Goal: Book appointment/travel/reservation

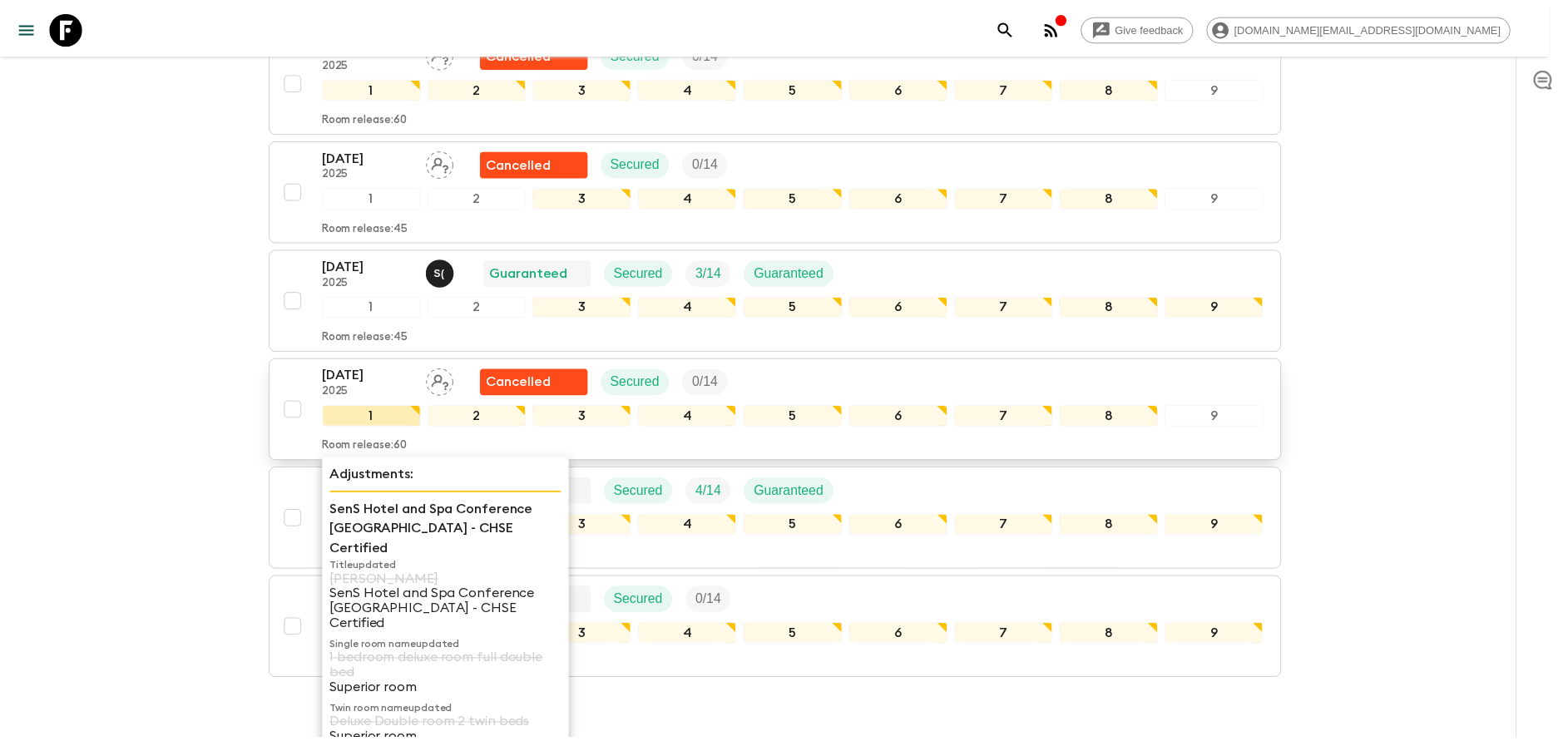
scroll to position [2494, 0]
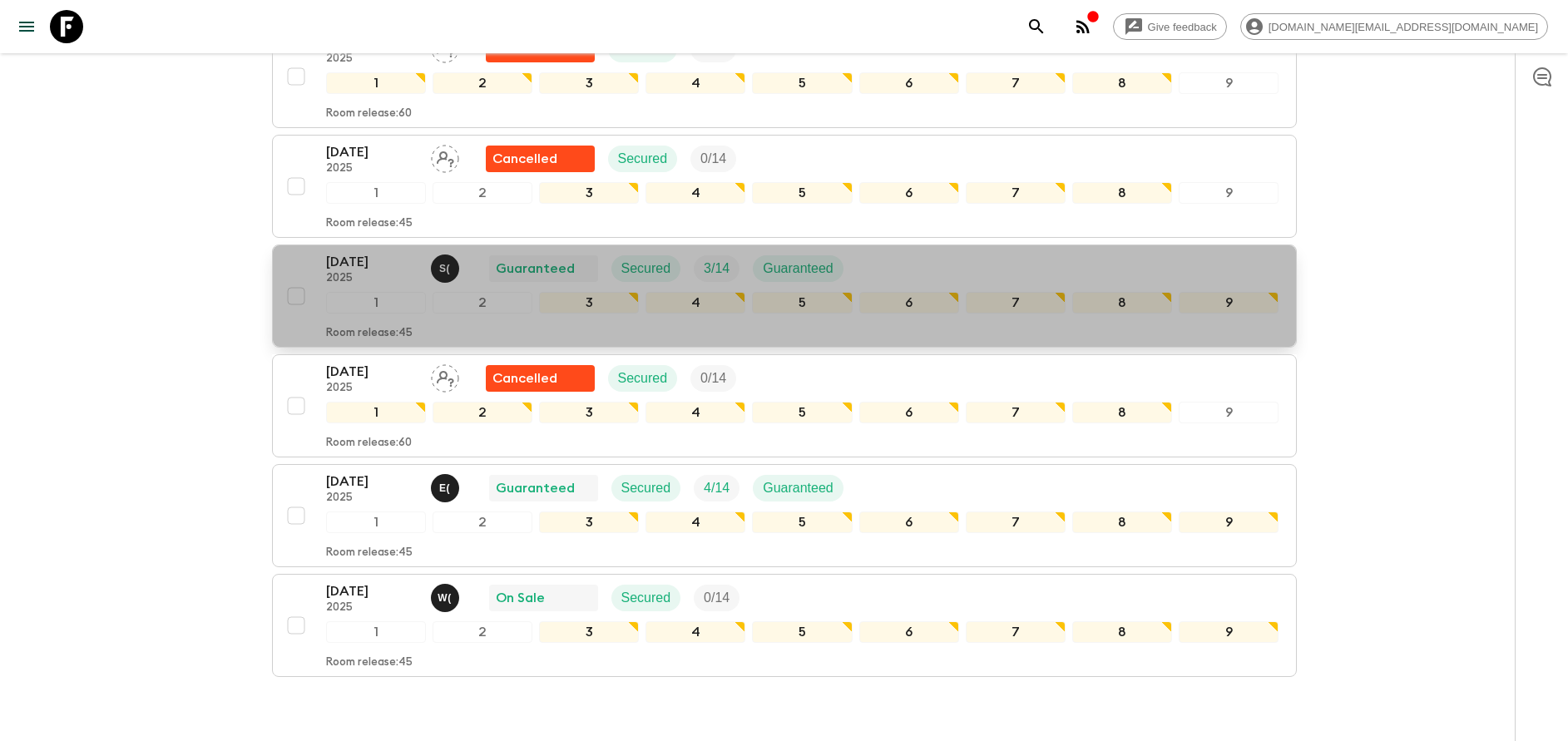
click at [359, 264] on p "[DATE]" at bounding box center [372, 262] width 91 height 20
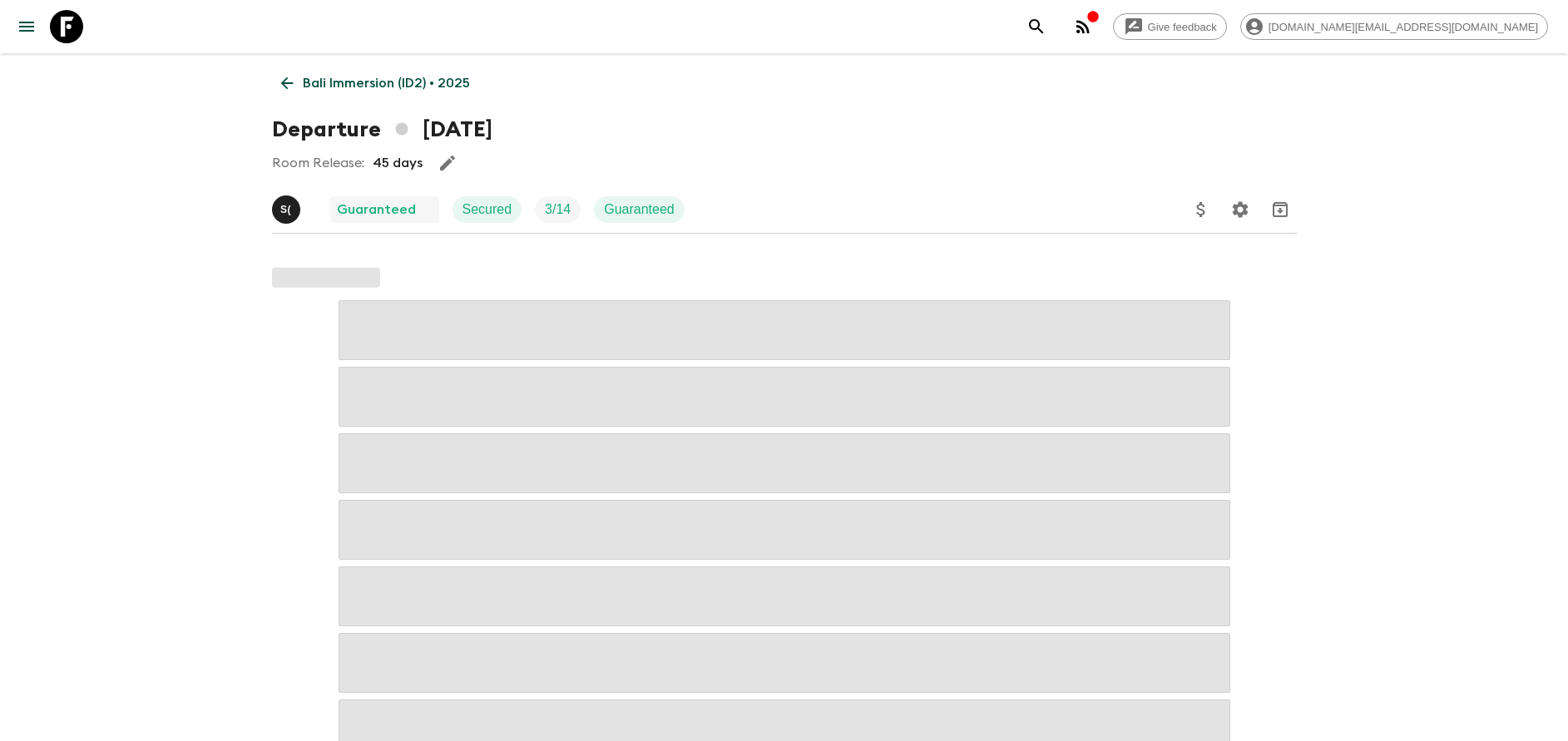
click at [323, 81] on p "Bali Immersion (ID2) • 2025" at bounding box center [387, 83] width 168 height 20
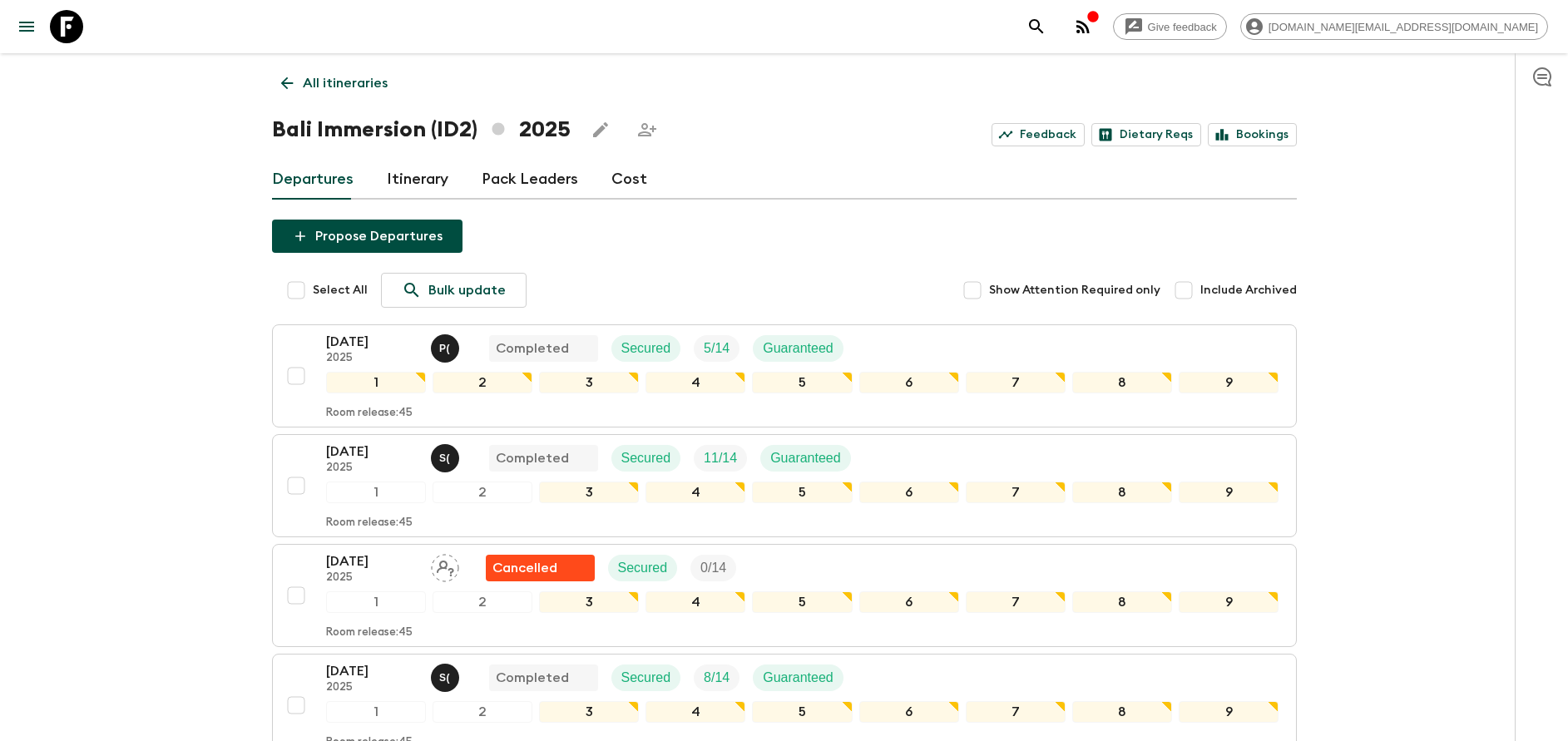
click at [619, 190] on link "Cost" at bounding box center [629, 179] width 36 height 40
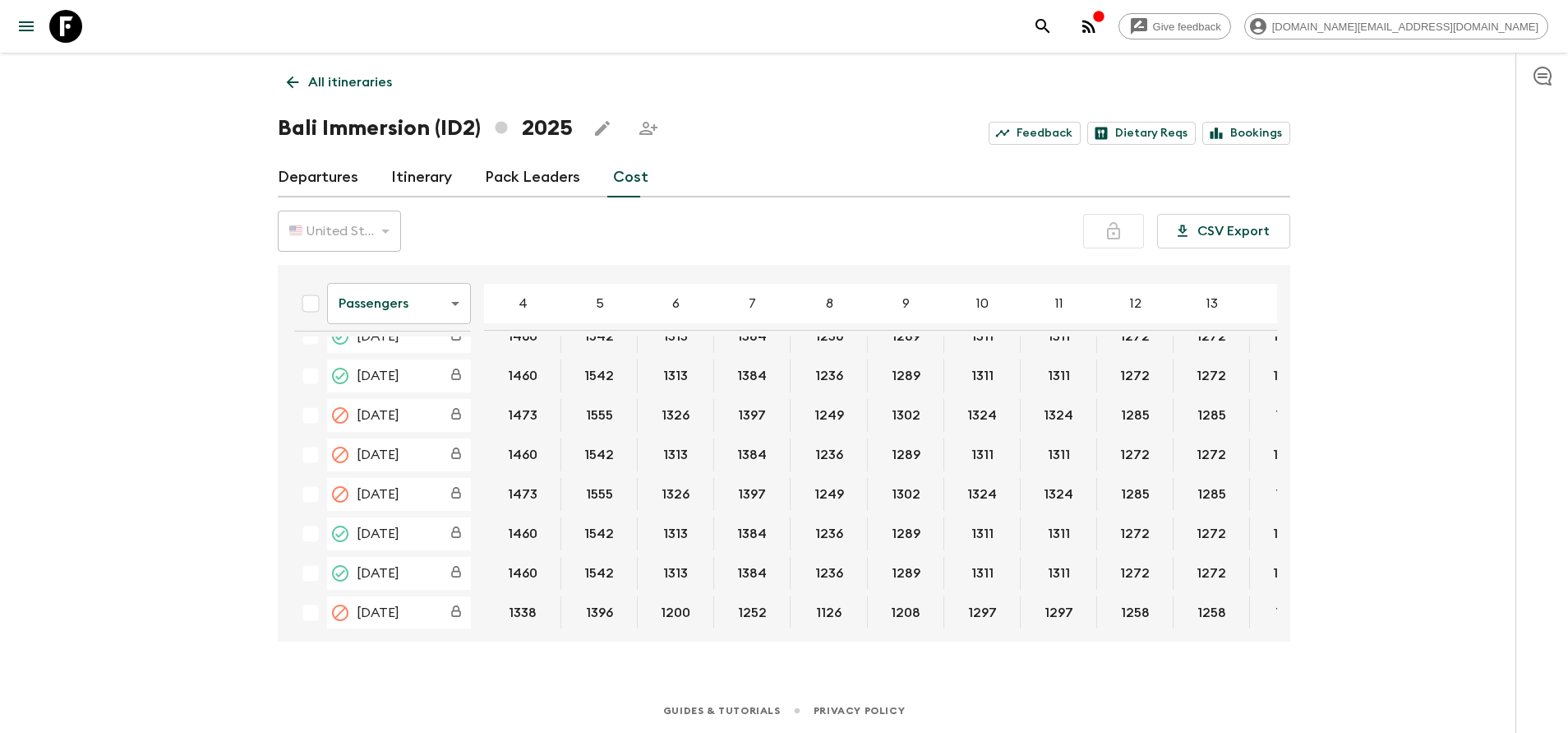
scroll to position [616, 0]
click at [439, 310] on body "Give feedback [DOMAIN_NAME][EMAIL_ADDRESS][DOMAIN_NAME] All itineraries Bali Im…" at bounding box center [784, 366] width 1568 height 733
click at [437, 365] on li "Extras" at bounding box center [399, 369] width 144 height 26
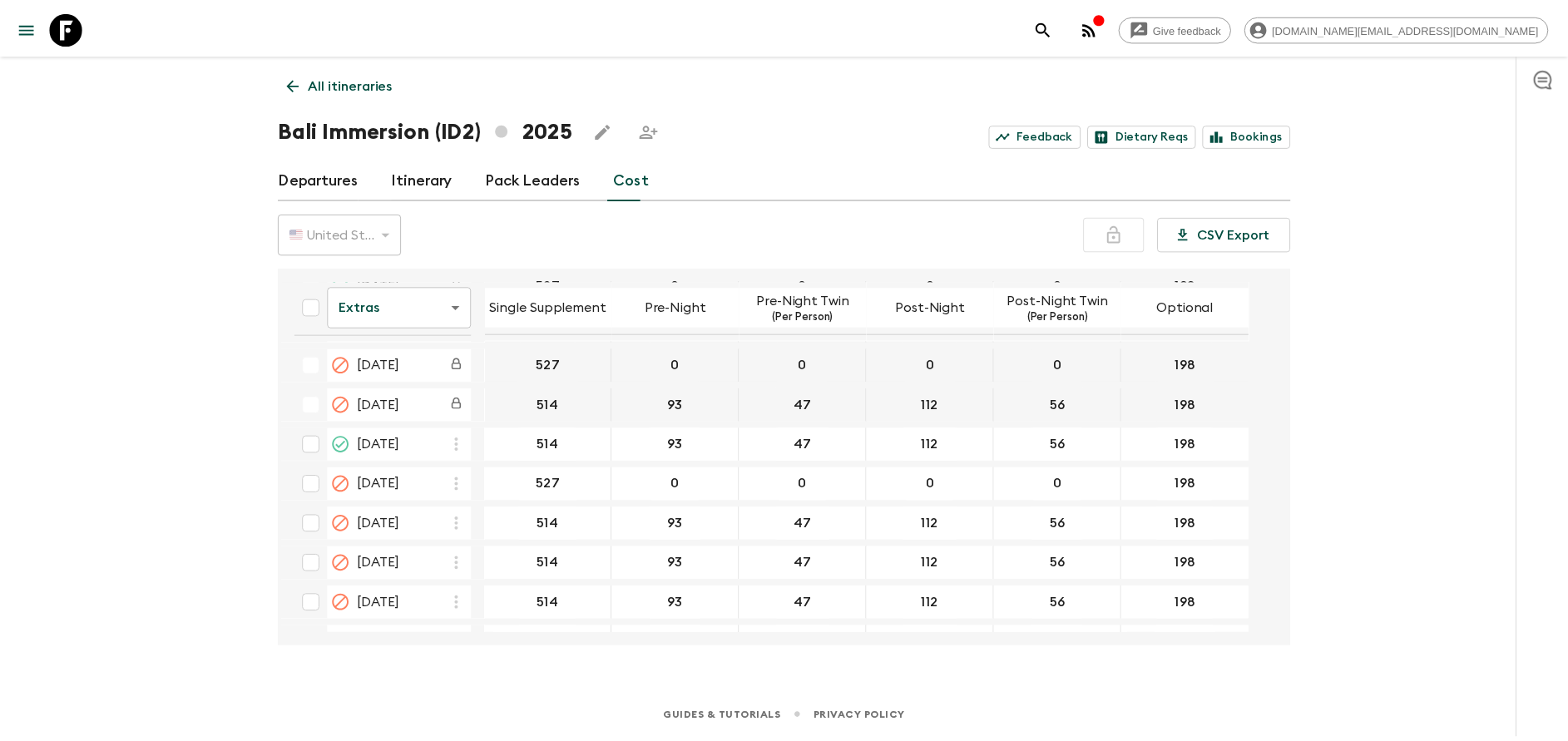
scroll to position [1587, 0]
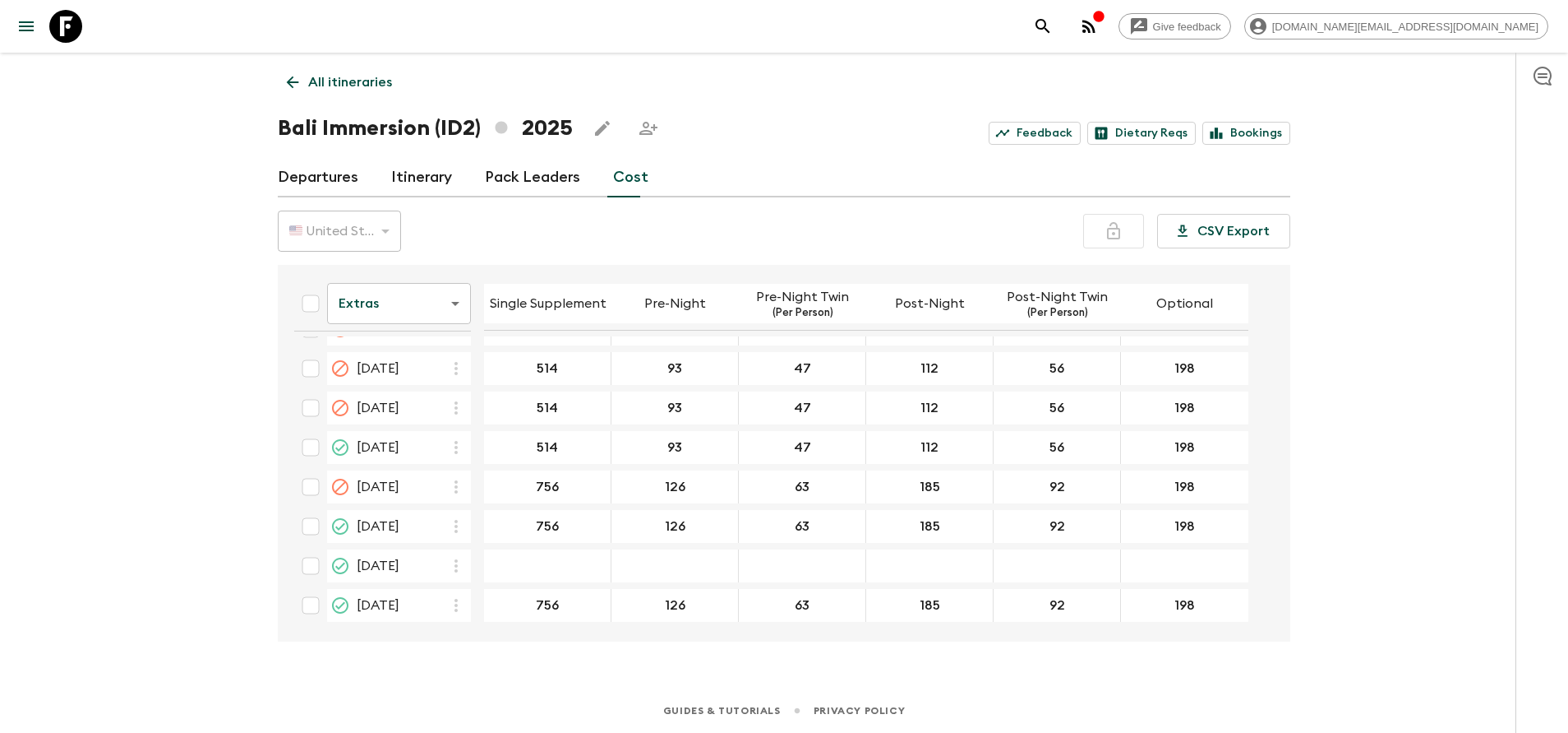
click at [318, 71] on link "All itineraries" at bounding box center [340, 82] width 123 height 33
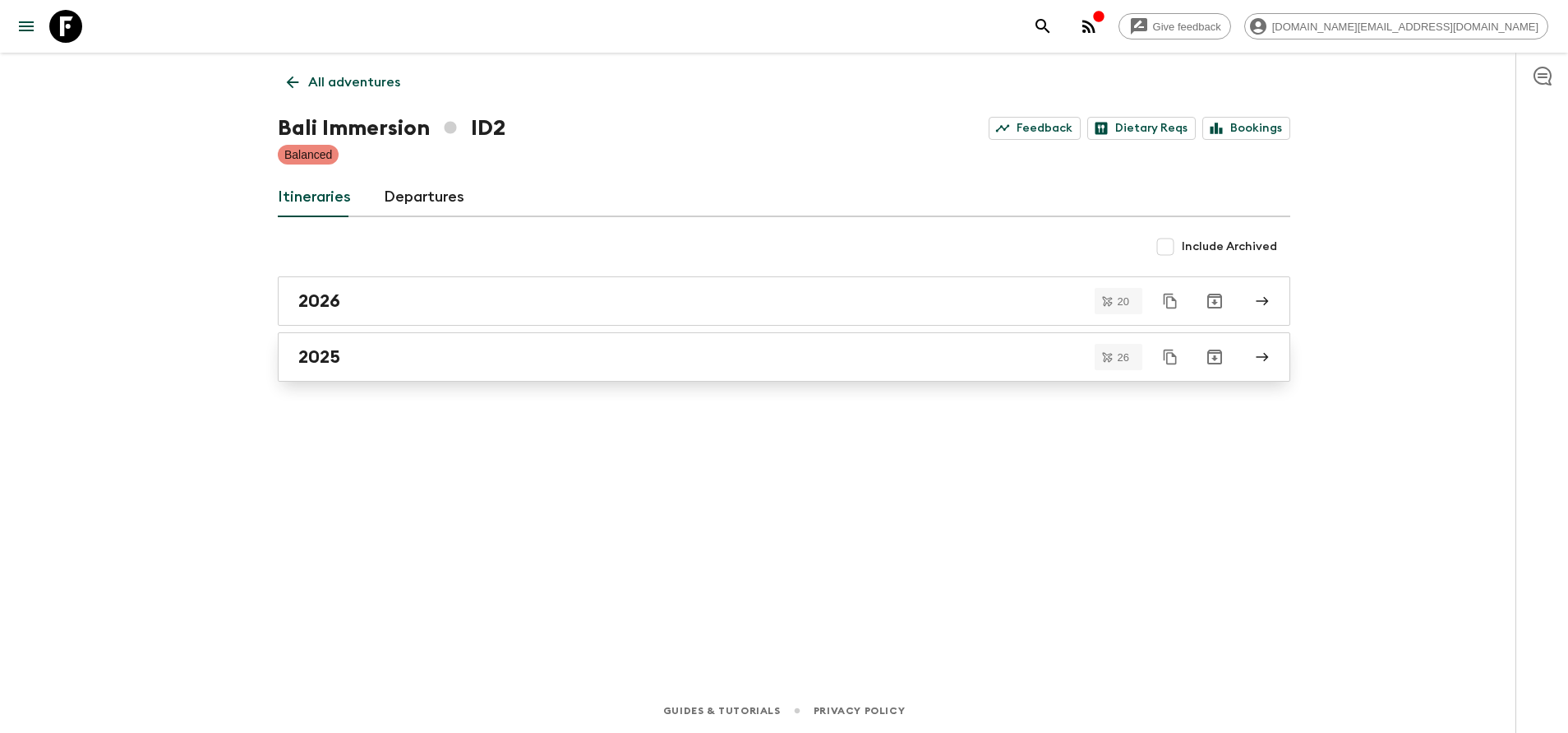
click at [416, 356] on div "2025" at bounding box center [769, 357] width 940 height 22
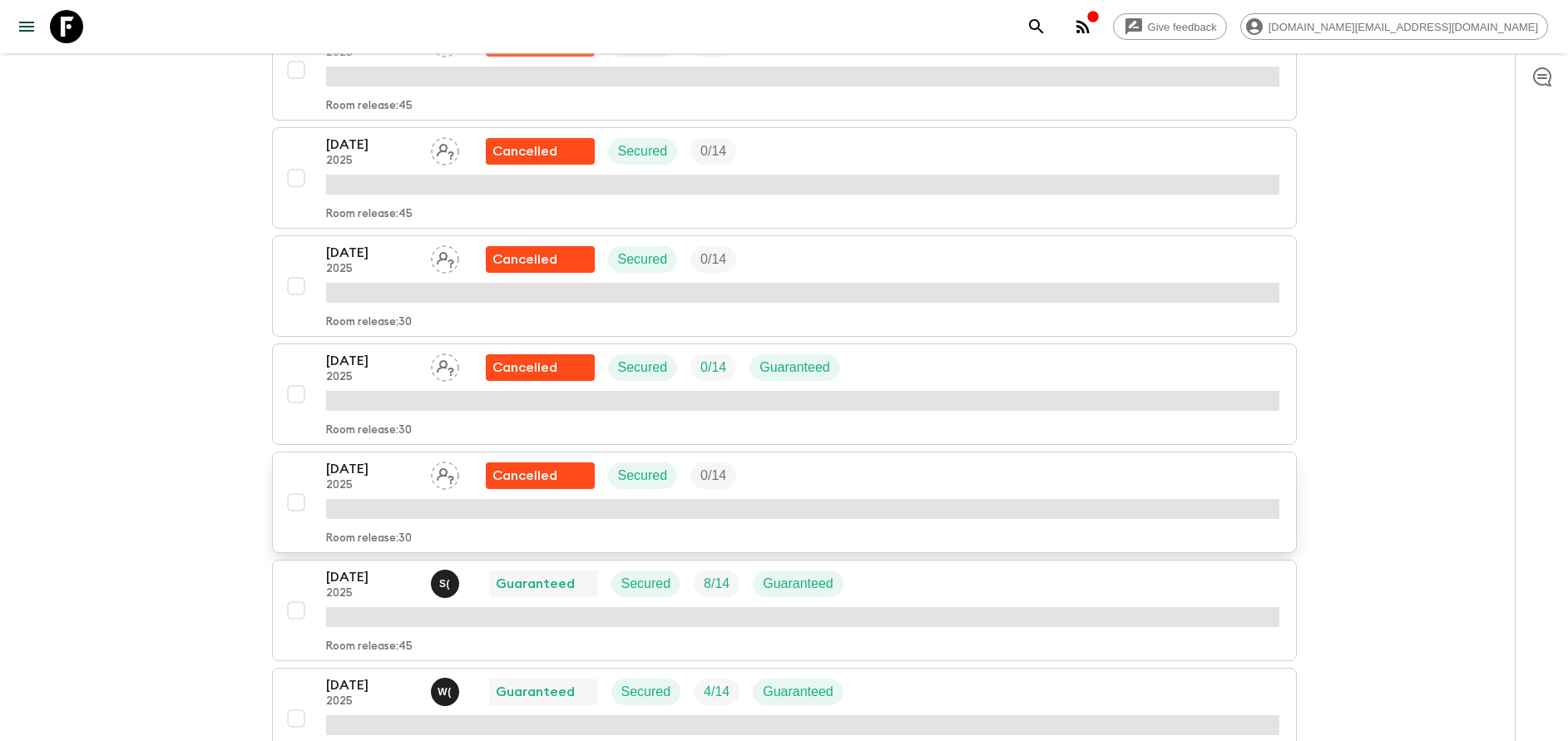
scroll to position [1497, 0]
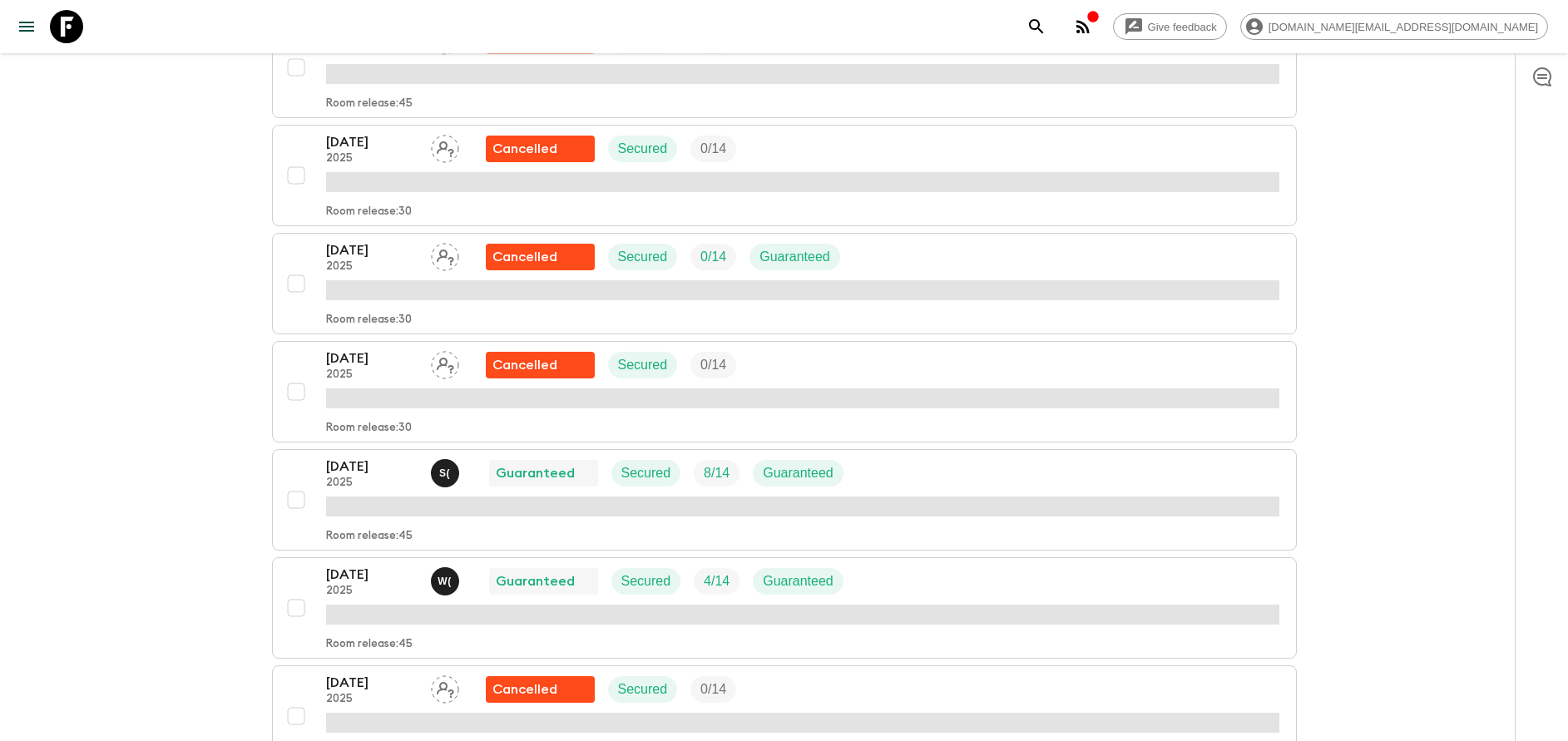
click at [166, 492] on div "Give feedback [DOMAIN_NAME][EMAIL_ADDRESS][DOMAIN_NAME] All itineraries Bali Im…" at bounding box center [784, 143] width 1568 height 3279
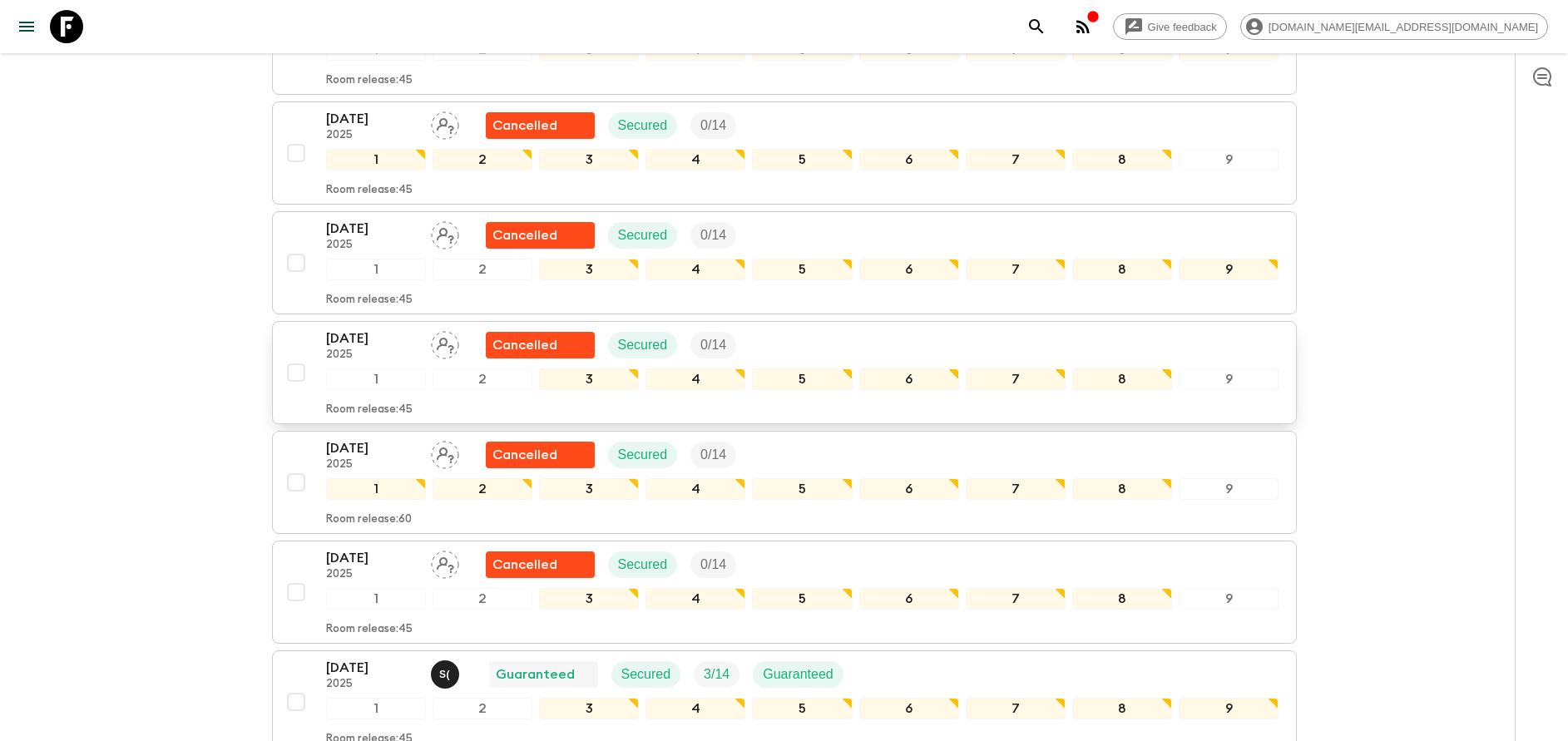
scroll to position [2139, 0]
